Goal: Task Accomplishment & Management: Manage account settings

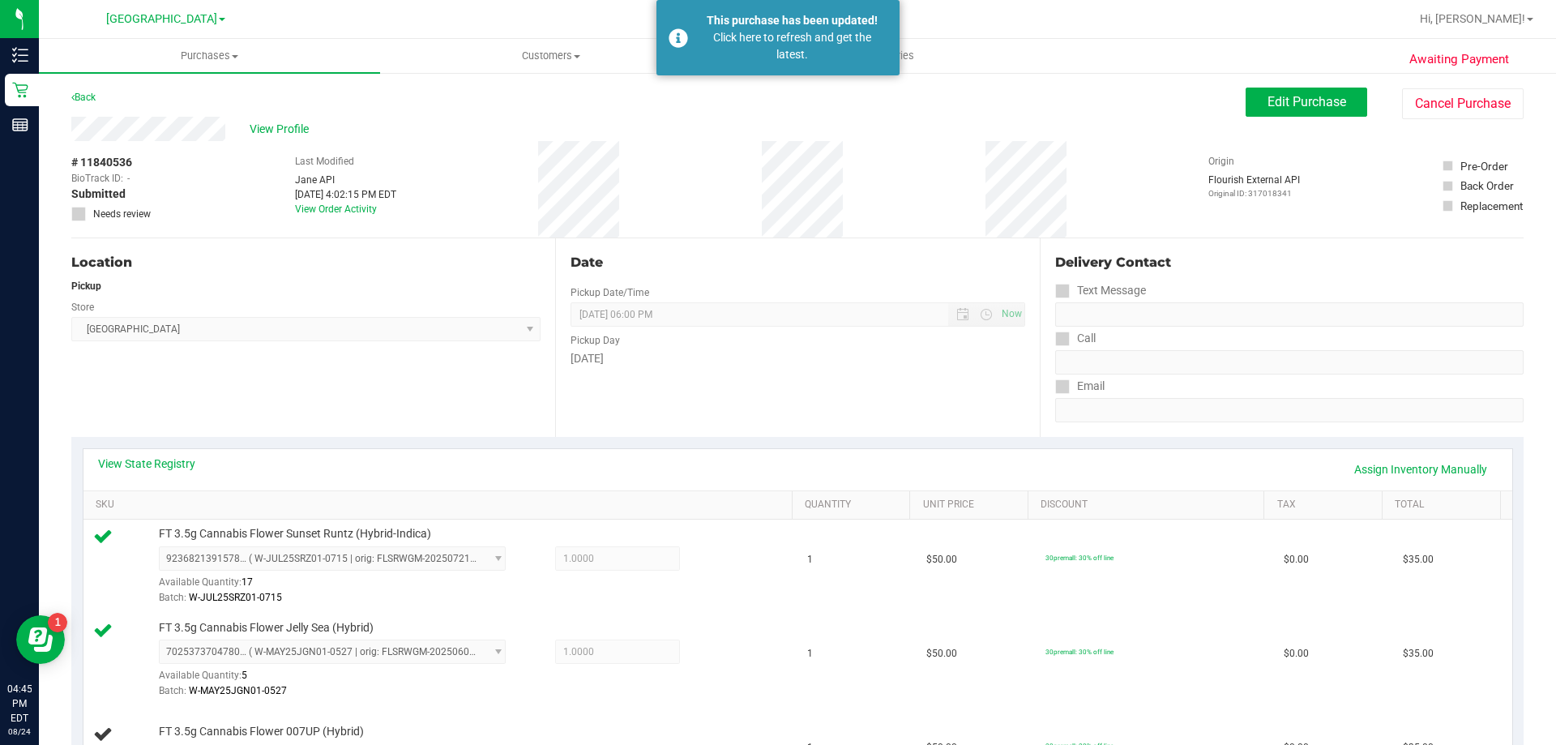
scroll to position [162, 0]
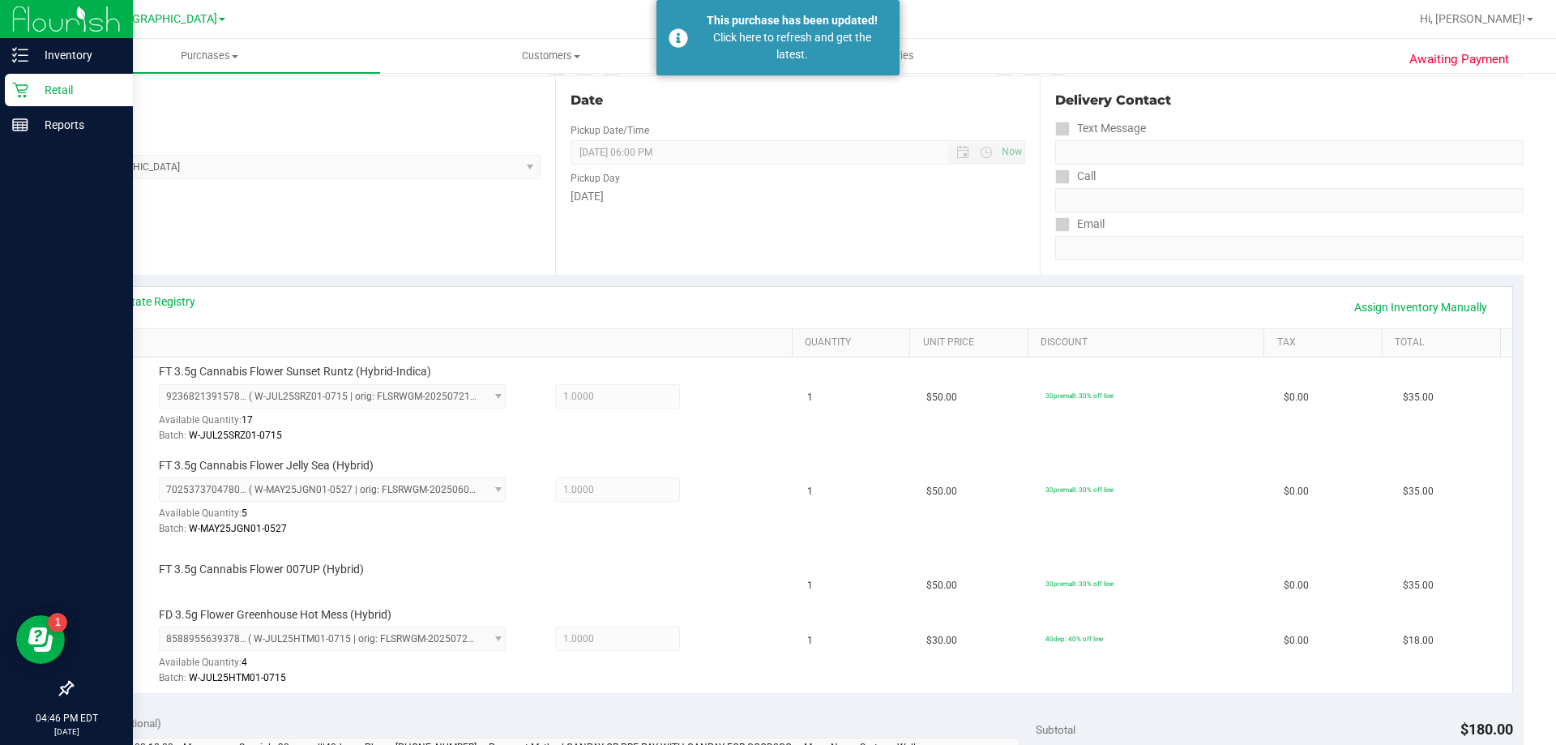
click at [18, 33] on img at bounding box center [66, 19] width 109 height 38
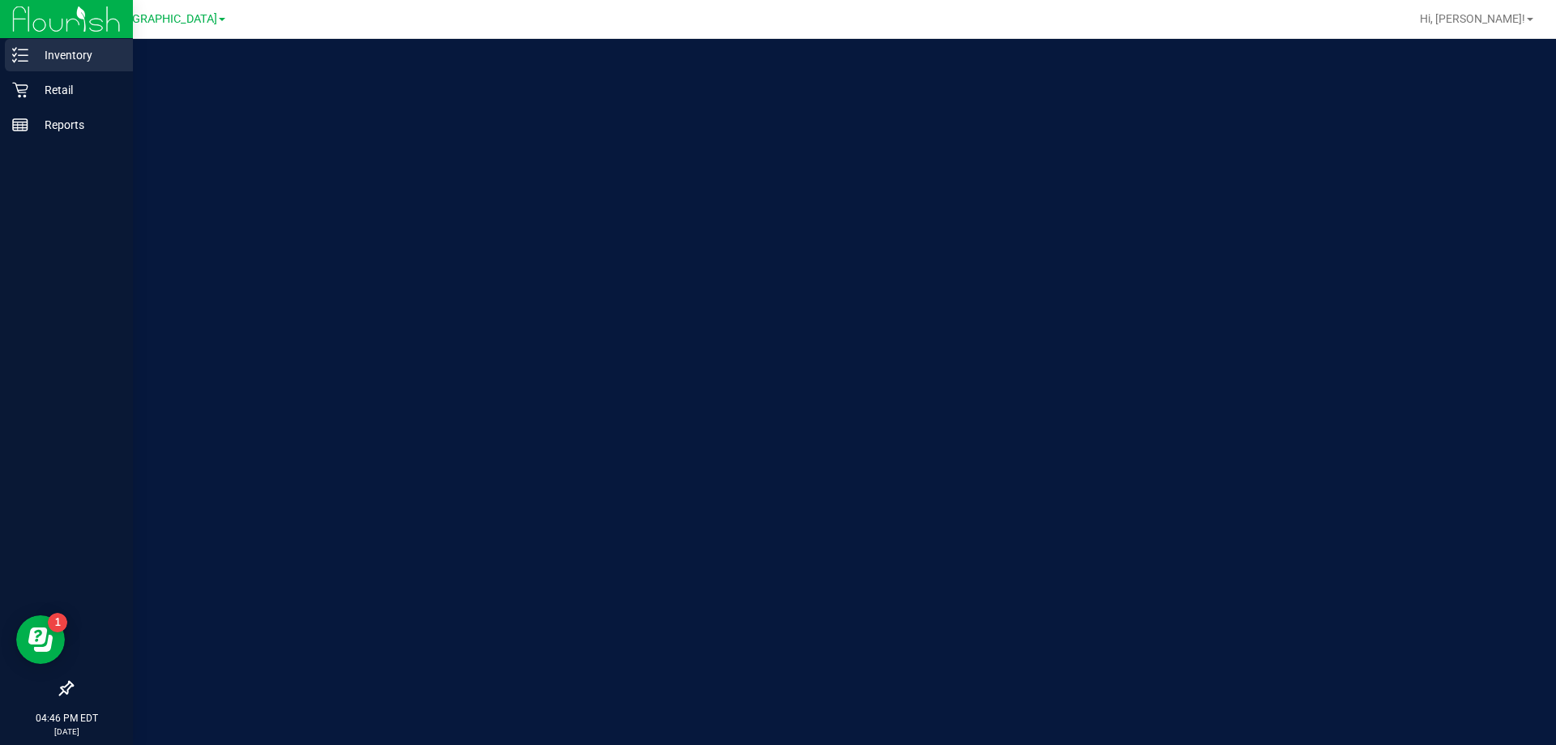
click at [21, 45] on div "Inventory" at bounding box center [69, 55] width 128 height 32
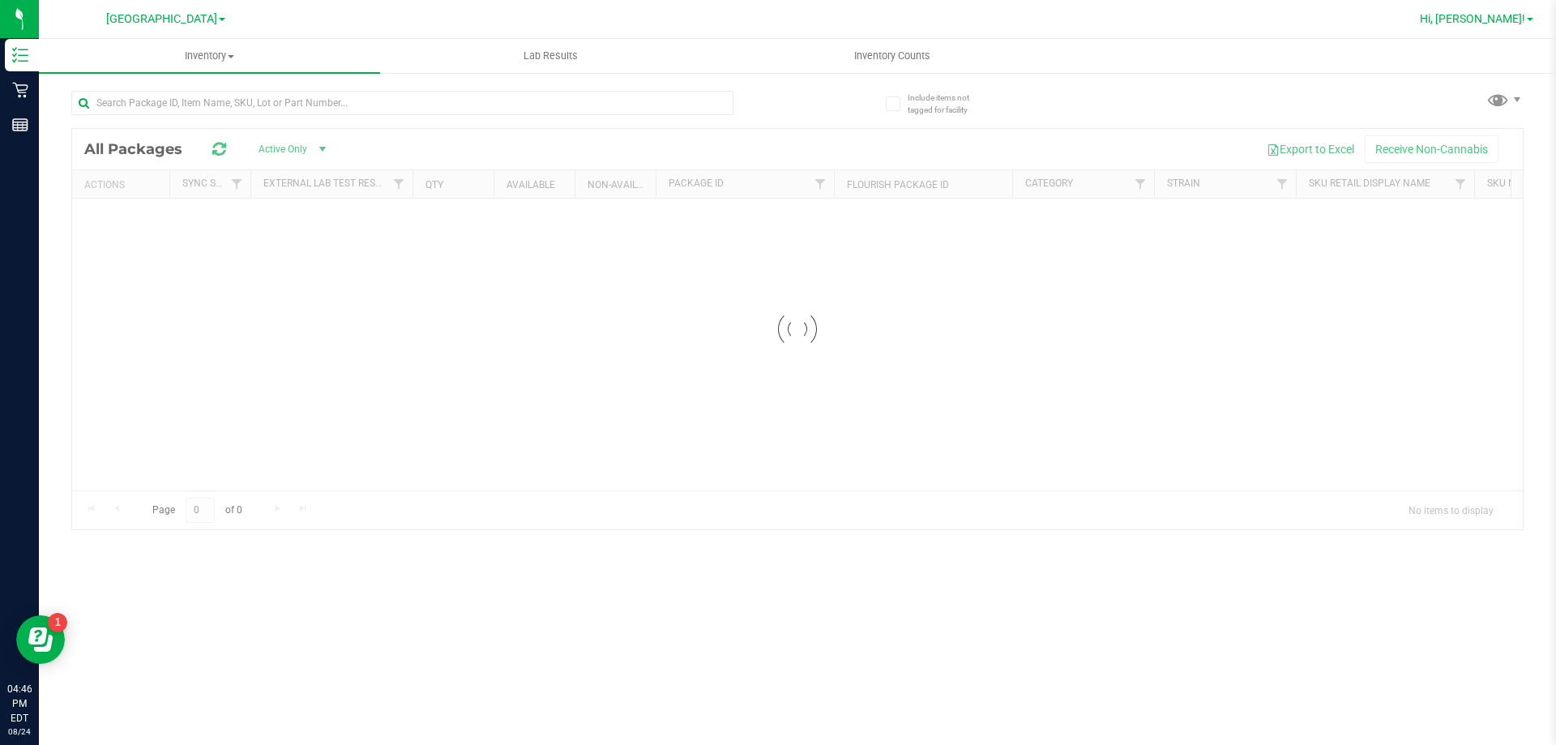
click at [1518, 19] on span "Hi, [PERSON_NAME]!" at bounding box center [1472, 18] width 105 height 13
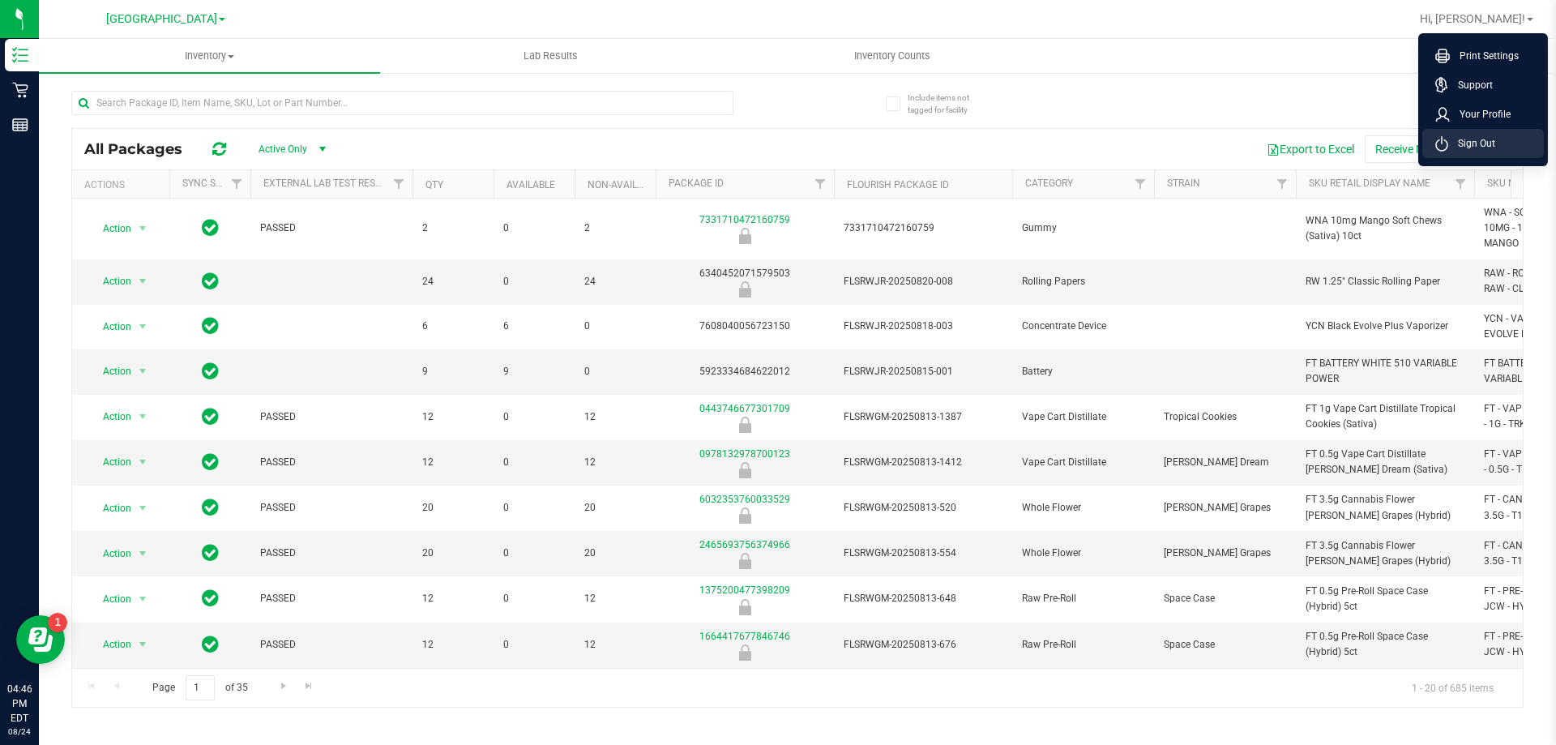
click at [1451, 151] on span "Sign Out" at bounding box center [1471, 143] width 47 height 16
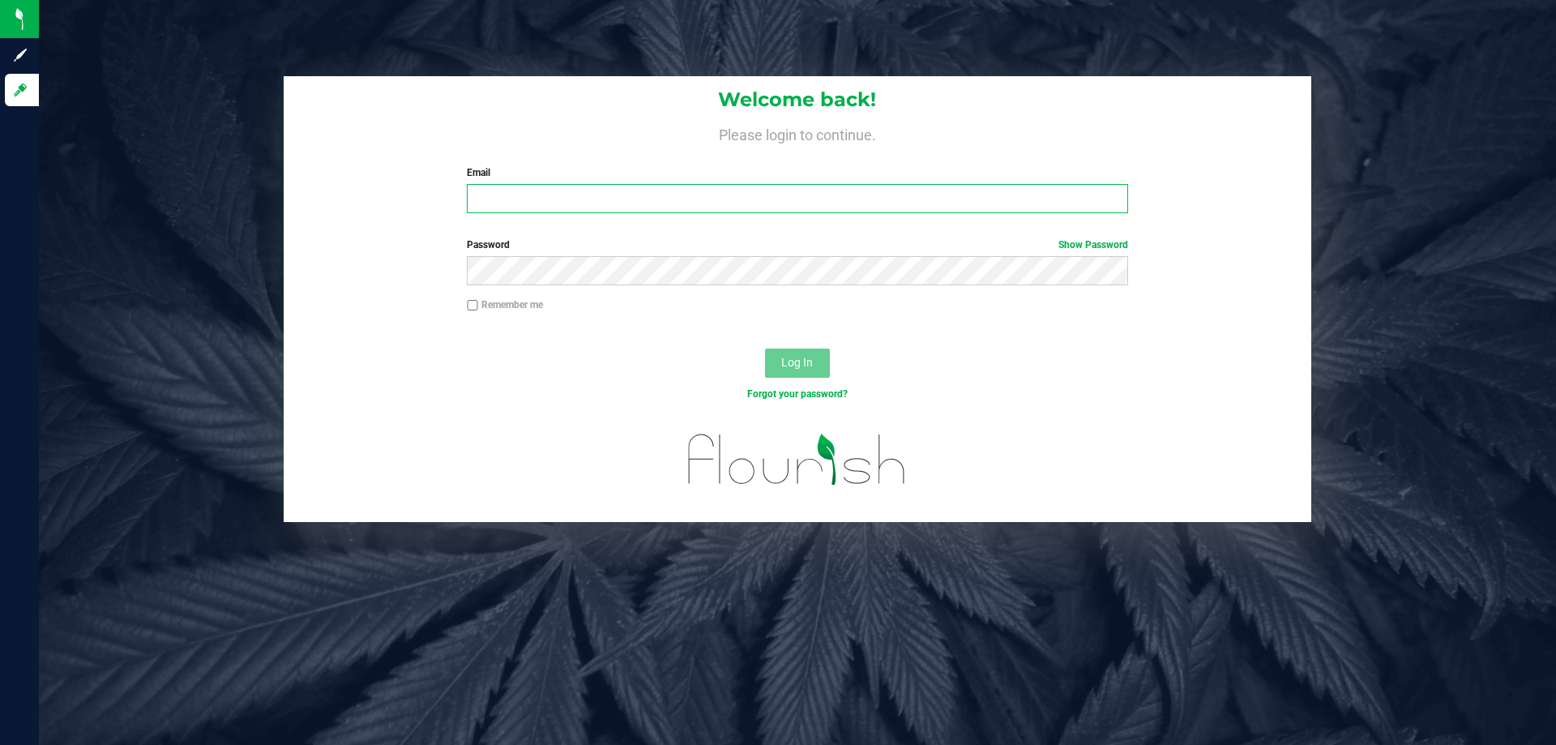
click at [760, 203] on input "Email" at bounding box center [797, 198] width 660 height 29
type input "[EMAIL_ADDRESS][DOMAIN_NAME]"
click at [765, 348] on button "Log In" at bounding box center [797, 362] width 65 height 29
